Goal: Information Seeking & Learning: Check status

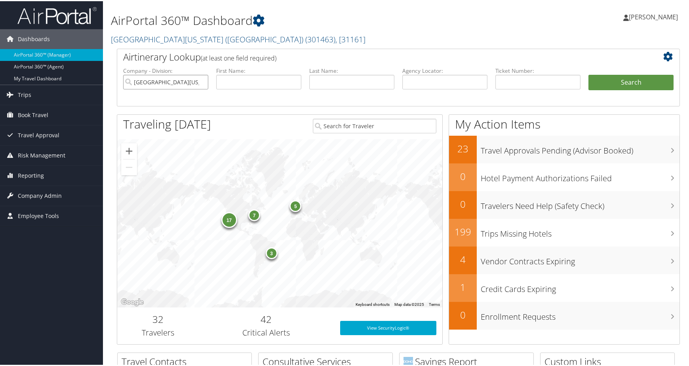
click at [198, 88] on input "University of Southern California (USC)" at bounding box center [165, 81] width 85 height 15
click at [450, 88] on input "text" at bounding box center [444, 81] width 85 height 15
click at [528, 88] on input "text" at bounding box center [537, 81] width 85 height 15
paste input "0067311543324"
type input "0067311543324"
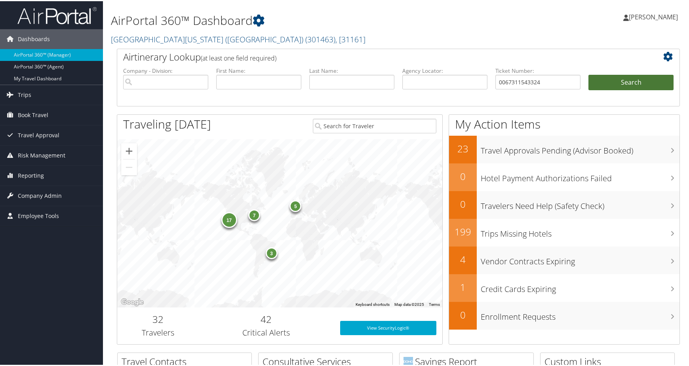
click at [618, 89] on button "Search" at bounding box center [630, 82] width 85 height 16
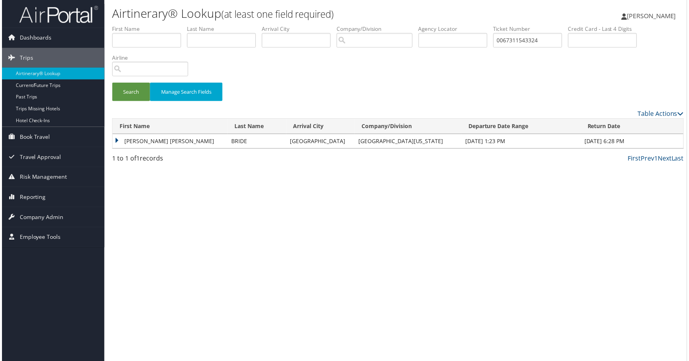
click at [142, 149] on td "BRIAN EDWARD" at bounding box center [169, 142] width 116 height 14
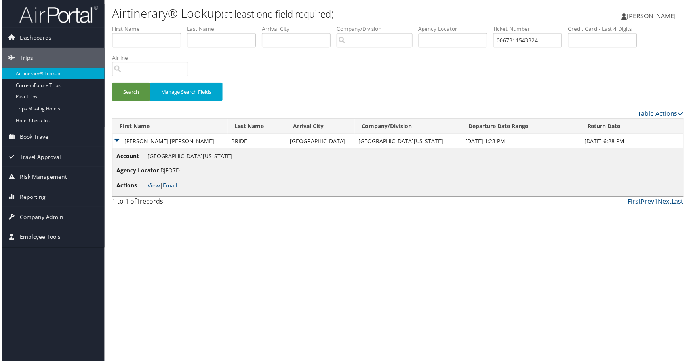
click at [155, 194] on li "Actions View | Email" at bounding box center [173, 187] width 116 height 14
click at [158, 190] on link "View" at bounding box center [152, 187] width 12 height 8
drag, startPoint x: 183, startPoint y: 103, endPoint x: 94, endPoint y: 103, distance: 89.1
click at [95, 103] on div "Dashboards AirPortal 360™ (Manager) AirPortal 360™ (Agent) My Travel Dashboard …" at bounding box center [347, 183] width 694 height 366
paste input "232606883"
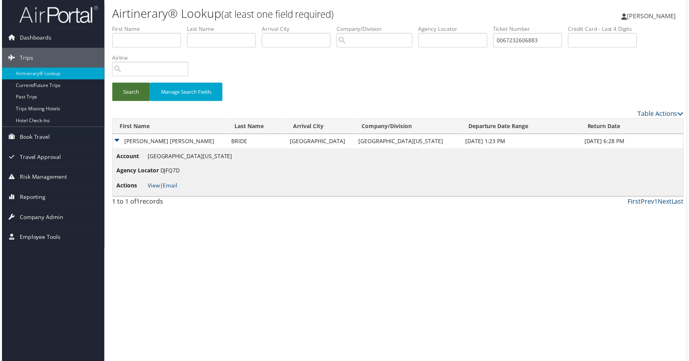
click at [135, 102] on button "Search" at bounding box center [130, 92] width 38 height 19
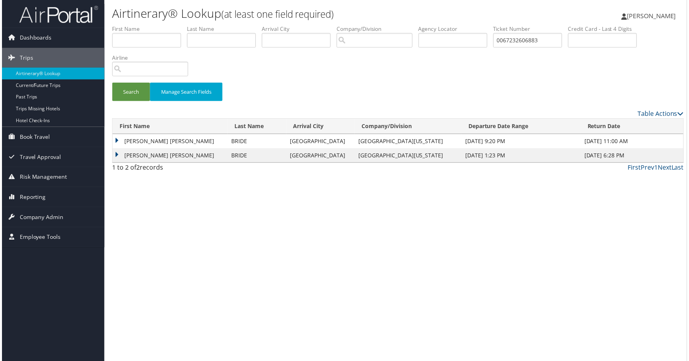
click at [170, 149] on td "BRIAN EDWARD" at bounding box center [169, 142] width 116 height 14
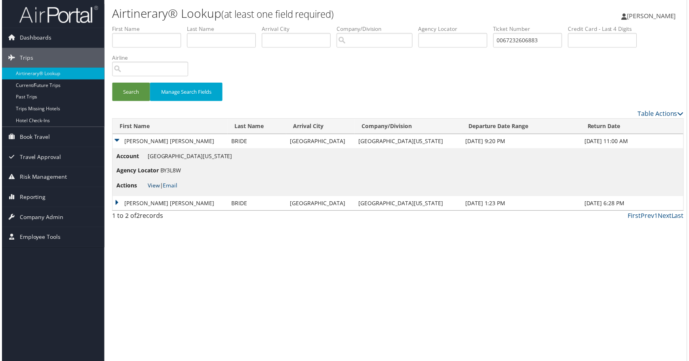
click at [163, 194] on li "Actions View | Email" at bounding box center [173, 187] width 116 height 14
click at [159, 190] on link "View" at bounding box center [152, 187] width 12 height 8
drag, startPoint x: 179, startPoint y: 112, endPoint x: 191, endPoint y: 109, distance: 11.8
click at [494, 48] on input "0067232606883" at bounding box center [528, 40] width 69 height 15
paste input "311543324"
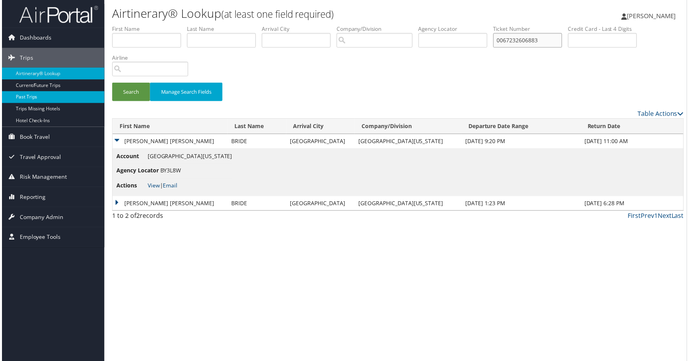
drag, startPoint x: 87, startPoint y: 103, endPoint x: 72, endPoint y: 103, distance: 14.6
click at [72, 103] on div "Dashboards AirPortal 360™ (Manager) AirPortal 360™ (Agent) My Travel Dashboard …" at bounding box center [347, 183] width 694 height 366
type input "0067311543324"
click at [136, 102] on button "Search" at bounding box center [130, 92] width 38 height 19
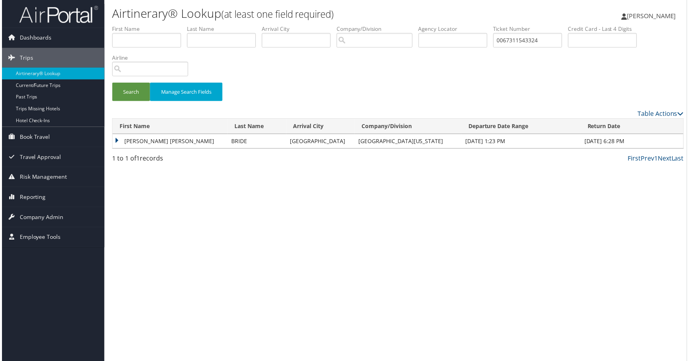
click at [150, 149] on td "BRIAN EDWARD" at bounding box center [169, 142] width 116 height 14
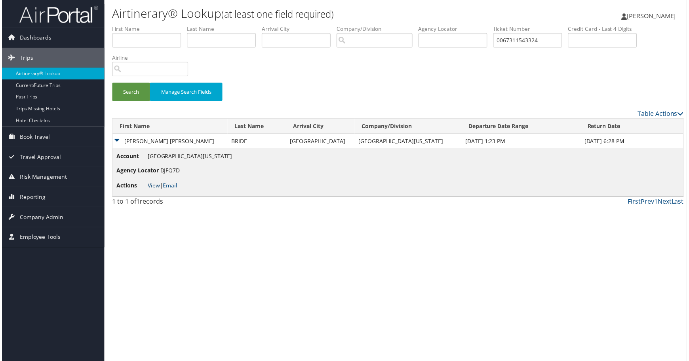
click at [153, 190] on link "View" at bounding box center [152, 187] width 12 height 8
click at [193, 83] on li "Airline" at bounding box center [152, 68] width 82 height 29
click at [50, 200] on link "Reporting" at bounding box center [51, 198] width 103 height 20
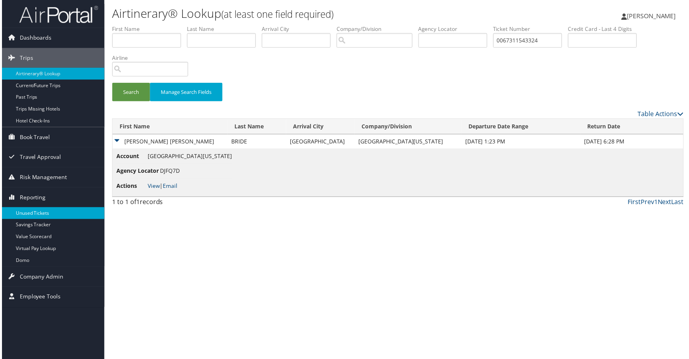
click at [43, 217] on link "Unused Tickets" at bounding box center [51, 214] width 103 height 12
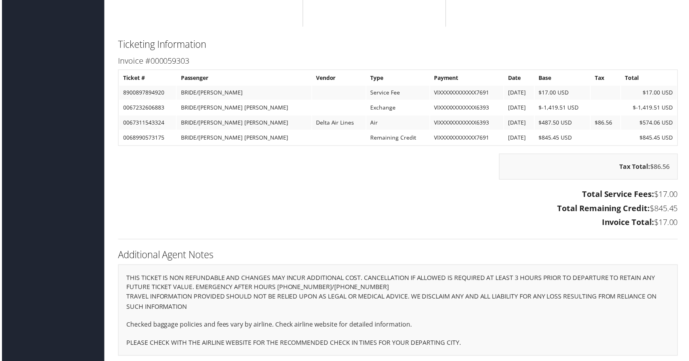
scroll to position [1504, 0]
click at [414, 233] on div "Total Service Fees: $17.00 Total Remaining Credit: $845.45 Invoice Total: $17.00" at bounding box center [398, 211] width 575 height 44
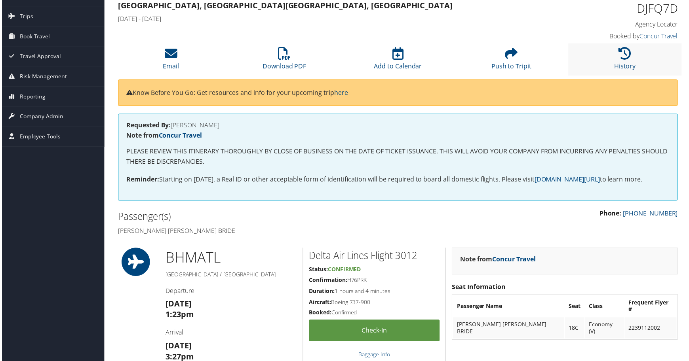
scroll to position [0, 0]
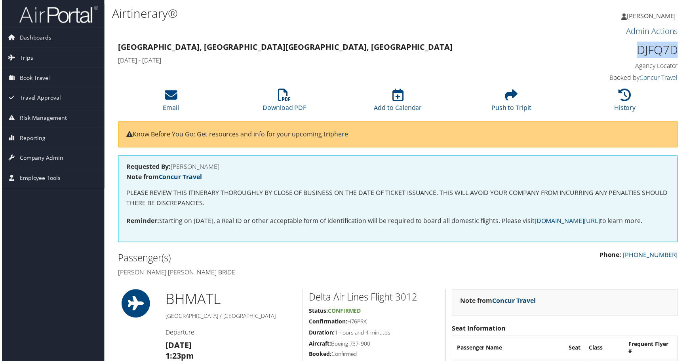
drag, startPoint x: 612, startPoint y: 74, endPoint x: 670, endPoint y: 76, distance: 57.9
click at [670, 59] on h1 "DJFQ7D" at bounding box center [614, 50] width 132 height 17
copy h1 "DJFQ7D"
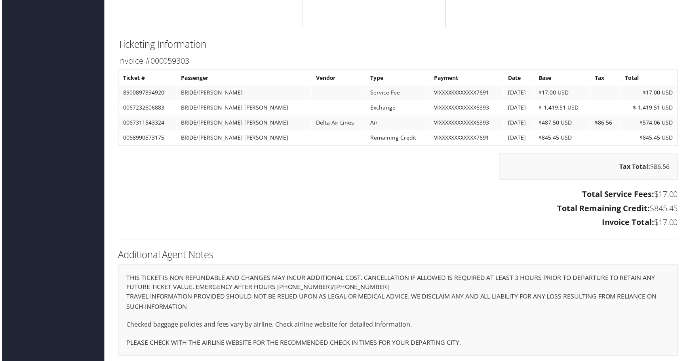
scroll to position [1544, 0]
click at [329, 215] on h3 "Total Remaining Credit: $845.45" at bounding box center [398, 209] width 563 height 11
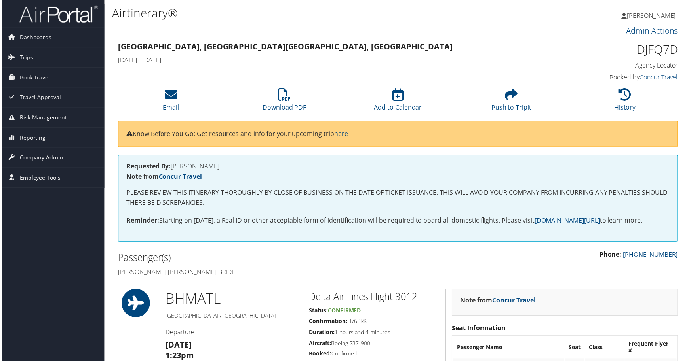
scroll to position [0, 0]
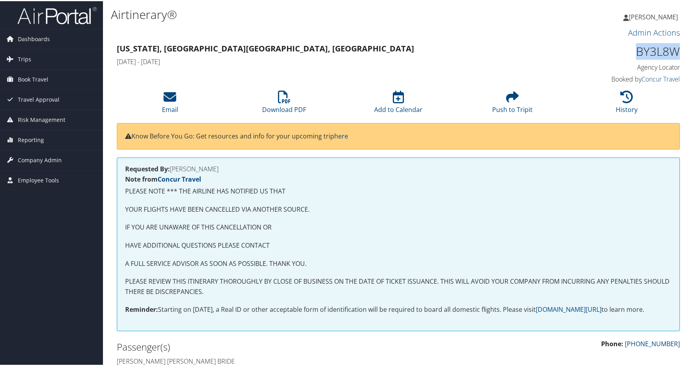
drag, startPoint x: 608, startPoint y: 76, endPoint x: 673, endPoint y: 80, distance: 65.8
click at [673, 80] on div "BY3L8W Agency Locator Agency Locator BY3L8W Booked by Concur Travel Booked by C…" at bounding box center [614, 62] width 144 height 45
copy h1 "BY3L8W"
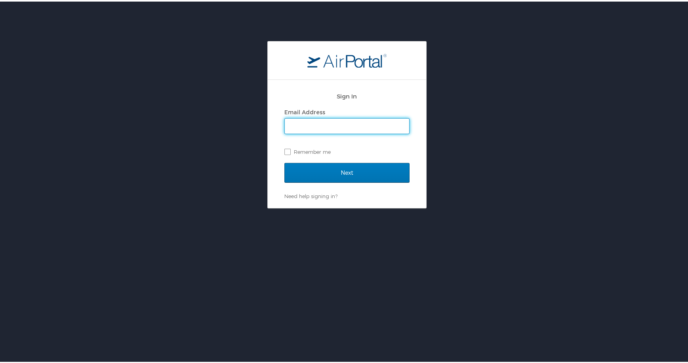
type input "[PERSON_NAME][EMAIL_ADDRESS][PERSON_NAME][DOMAIN_NAME]"
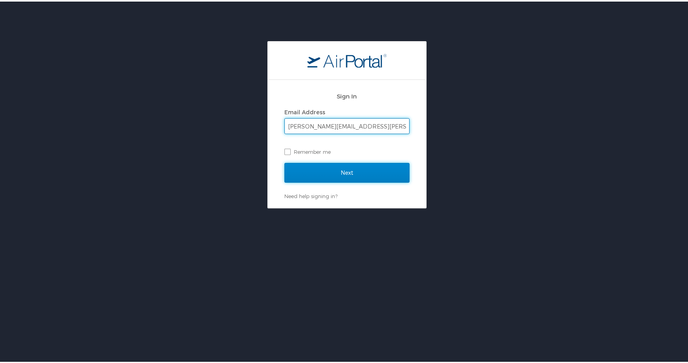
click at [328, 164] on input "Next" at bounding box center [346, 172] width 125 height 20
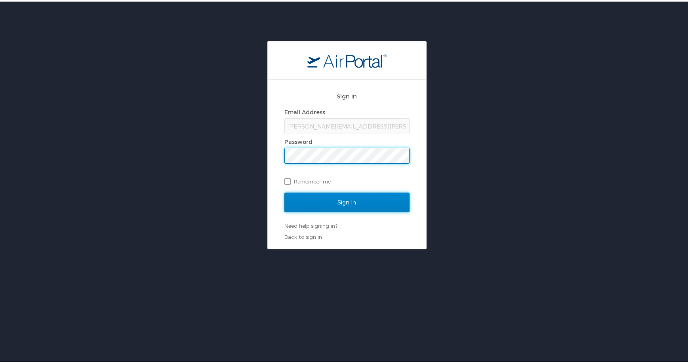
click at [325, 200] on input "Sign In" at bounding box center [346, 201] width 125 height 20
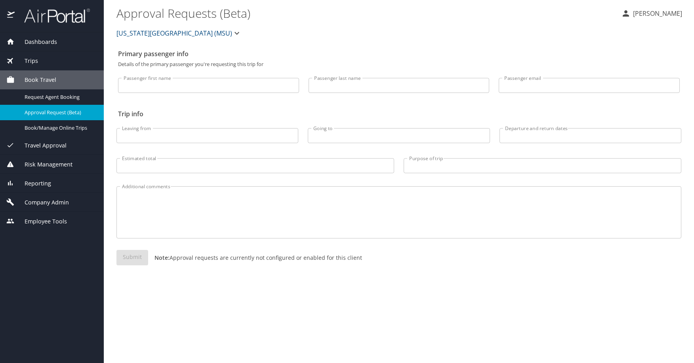
click at [44, 169] on span "Risk Management" at bounding box center [44, 164] width 58 height 9
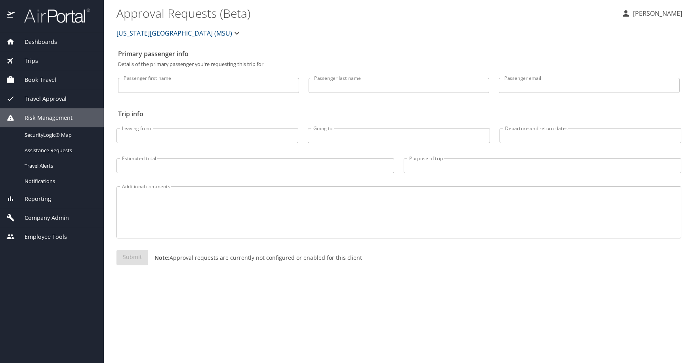
click at [50, 203] on span "Reporting" at bounding box center [33, 199] width 36 height 9
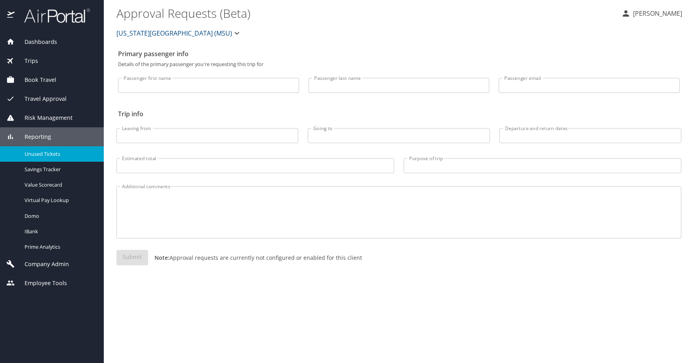
click at [44, 158] on span "Unused Tickets" at bounding box center [60, 154] width 70 height 8
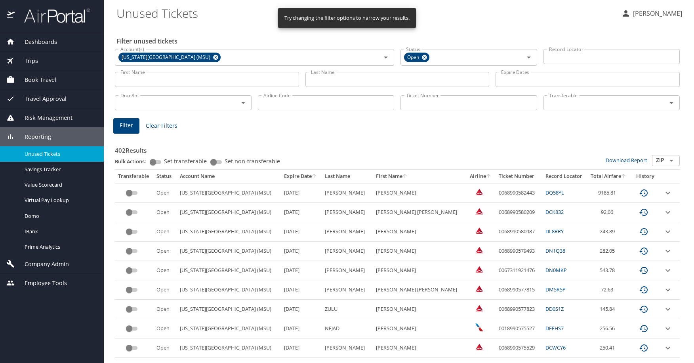
click at [306, 110] on input "Airline Code" at bounding box center [326, 102] width 137 height 15
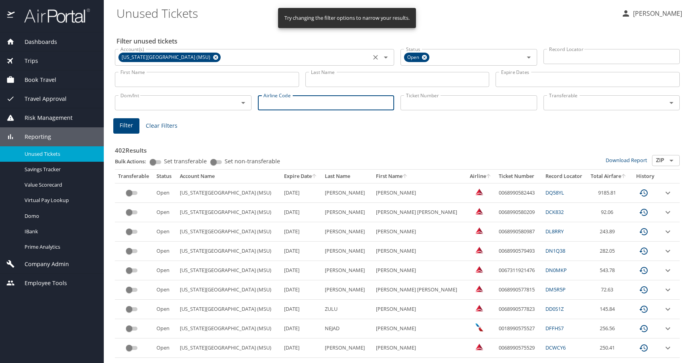
click at [219, 62] on icon at bounding box center [216, 57] width 6 height 9
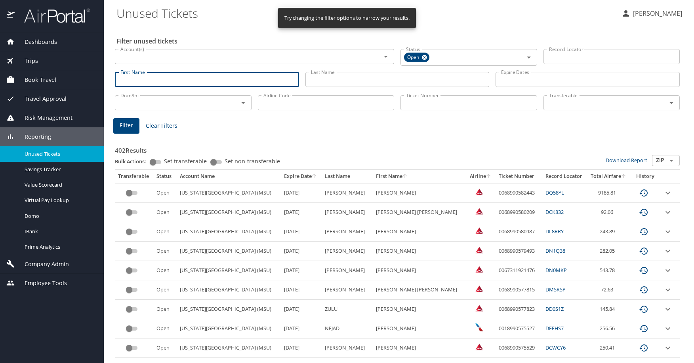
click at [229, 87] on input "First Name" at bounding box center [207, 79] width 184 height 15
type input "[PERSON_NAME]"
drag, startPoint x: 382, startPoint y: 94, endPoint x: 370, endPoint y: 95, distance: 11.5
click at [380, 87] on input "Last Name" at bounding box center [397, 79] width 184 height 15
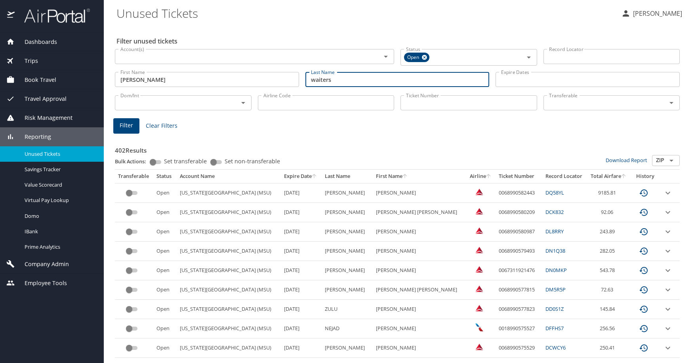
type input "waiters"
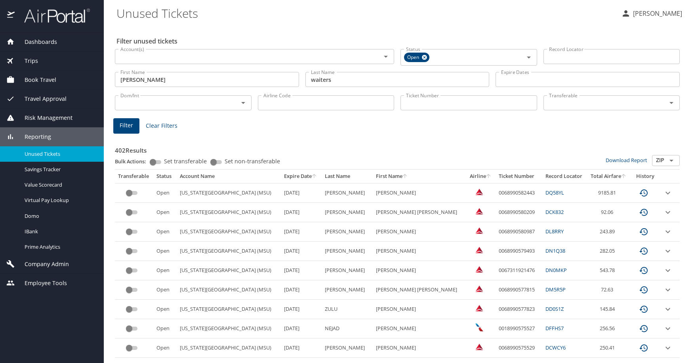
click at [126, 131] on span "Filter" at bounding box center [126, 126] width 13 height 10
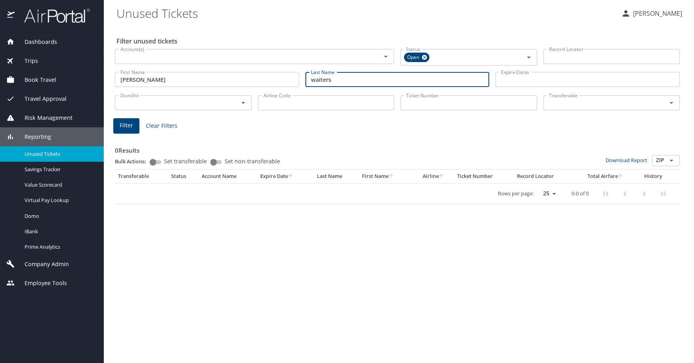
drag, startPoint x: 360, startPoint y: 95, endPoint x: 268, endPoint y: 98, distance: 91.9
click at [268, 94] on div "First Name [PERSON_NAME] First Name Last Name waiters Last Name Expire Dates Ex…" at bounding box center [397, 80] width 571 height 28
click at [388, 87] on input "Last Name" at bounding box center [397, 79] width 184 height 15
paste input "salinero"
type input "salinero"
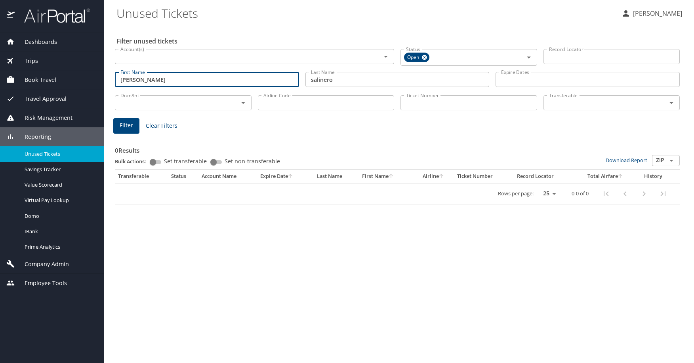
drag, startPoint x: 110, startPoint y: 94, endPoint x: 94, endPoint y: 95, distance: 15.9
click at [94, 95] on div "Dashboards AirPortal 360™ Manager AirPortal 360™ Agent My Travel Dashboard Trip…" at bounding box center [347, 181] width 694 height 363
type input "[PERSON_NAME]"
click at [129, 131] on span "Filter" at bounding box center [126, 126] width 13 height 10
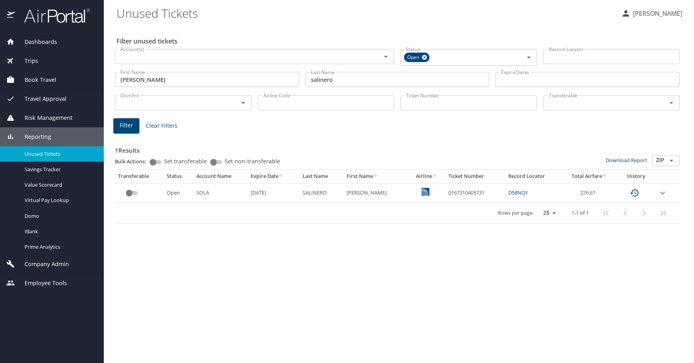
scroll to position [0, 16]
click at [665, 198] on icon "expand row" at bounding box center [663, 193] width 10 height 10
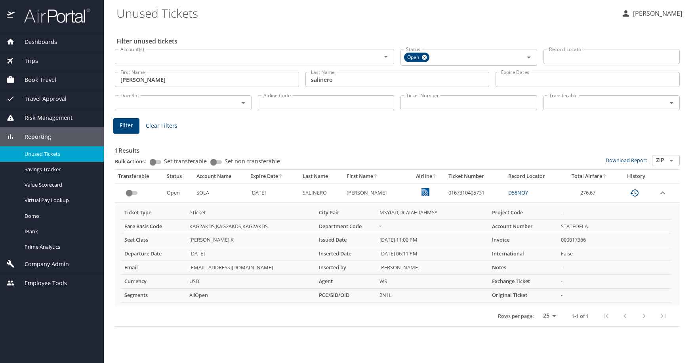
click at [401, 158] on div "1 Results Bulk Actions: Set transferable Set non-transferable Download Report Z…" at bounding box center [397, 229] width 571 height 201
